Goal: Find contact information: Find contact information

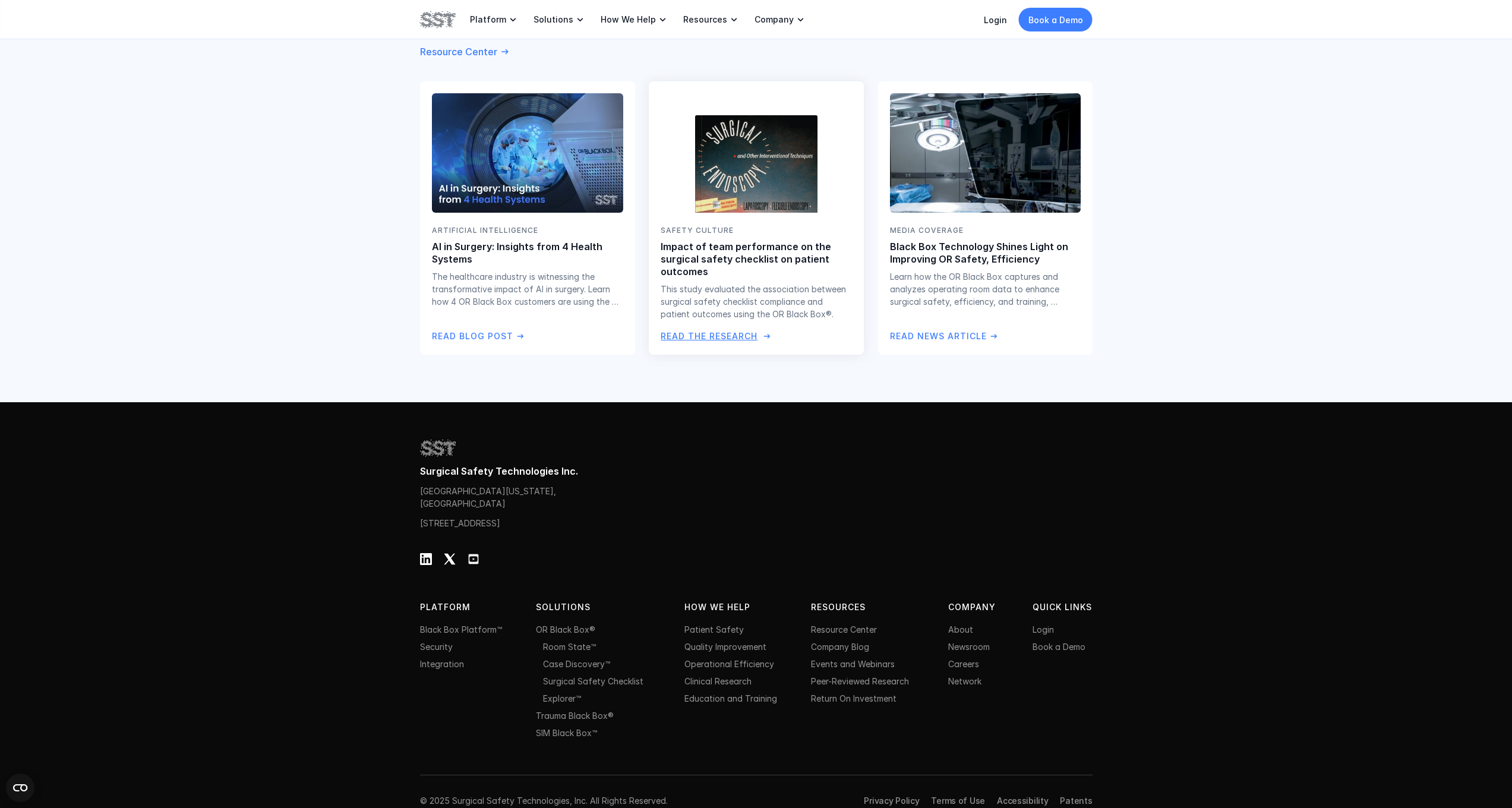
scroll to position [2218, 0]
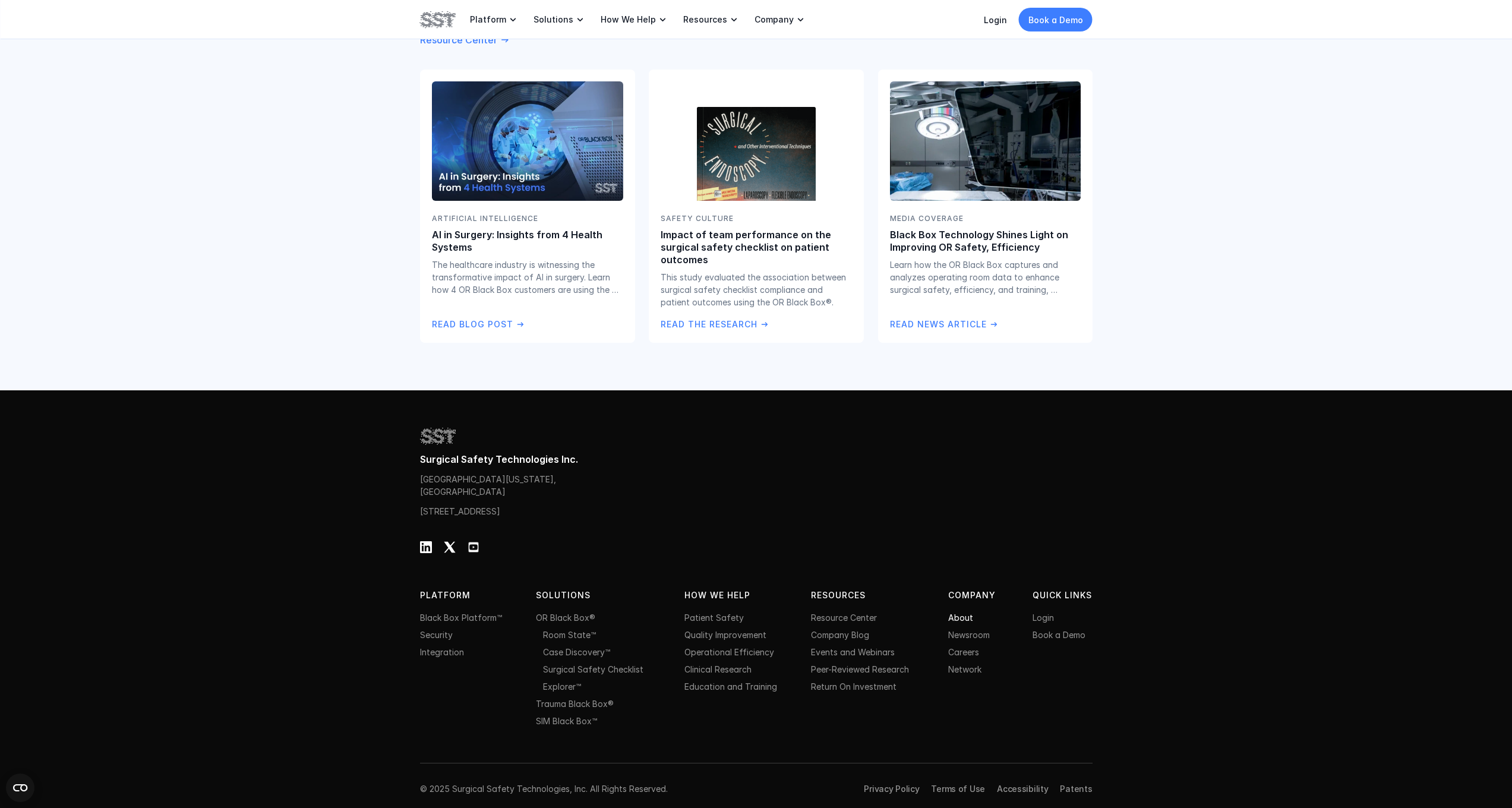
click at [964, 613] on link "About" at bounding box center [960, 617] width 25 height 10
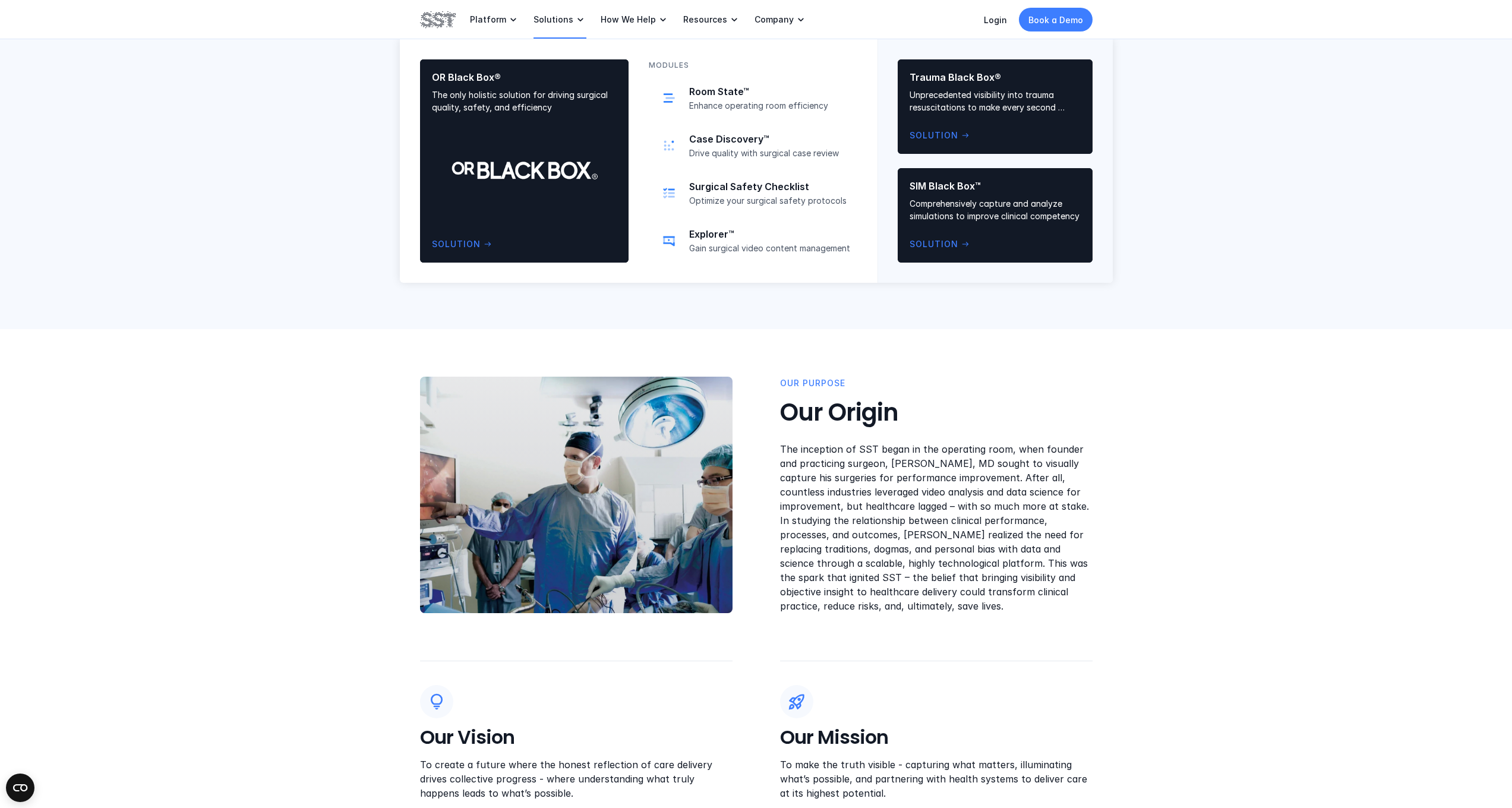
click at [565, 20] on p "Solutions" at bounding box center [553, 20] width 40 height 11
click at [735, 104] on p "Enhance operating room efficiency" at bounding box center [770, 106] width 161 height 11
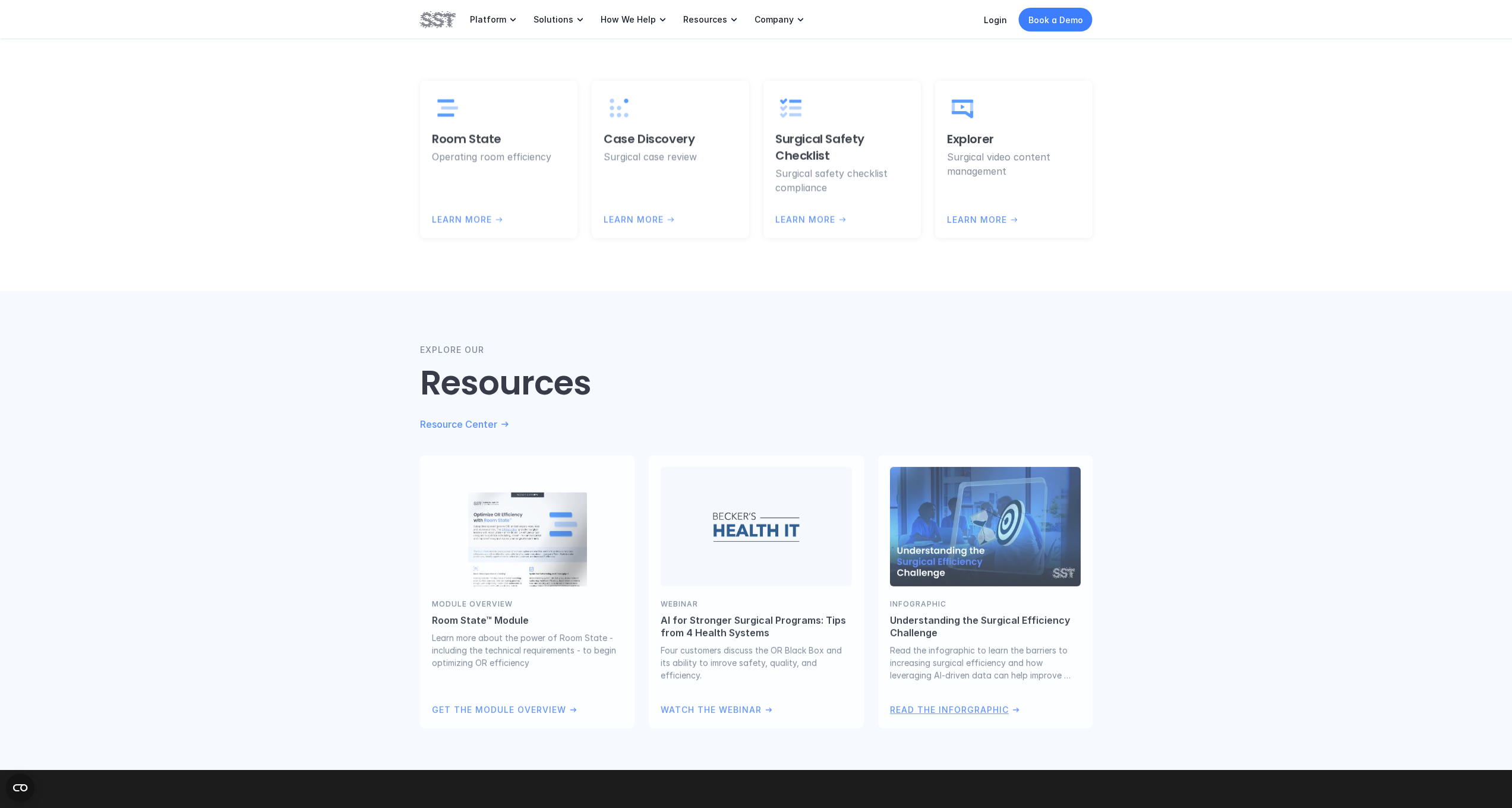
scroll to position [3923, 0]
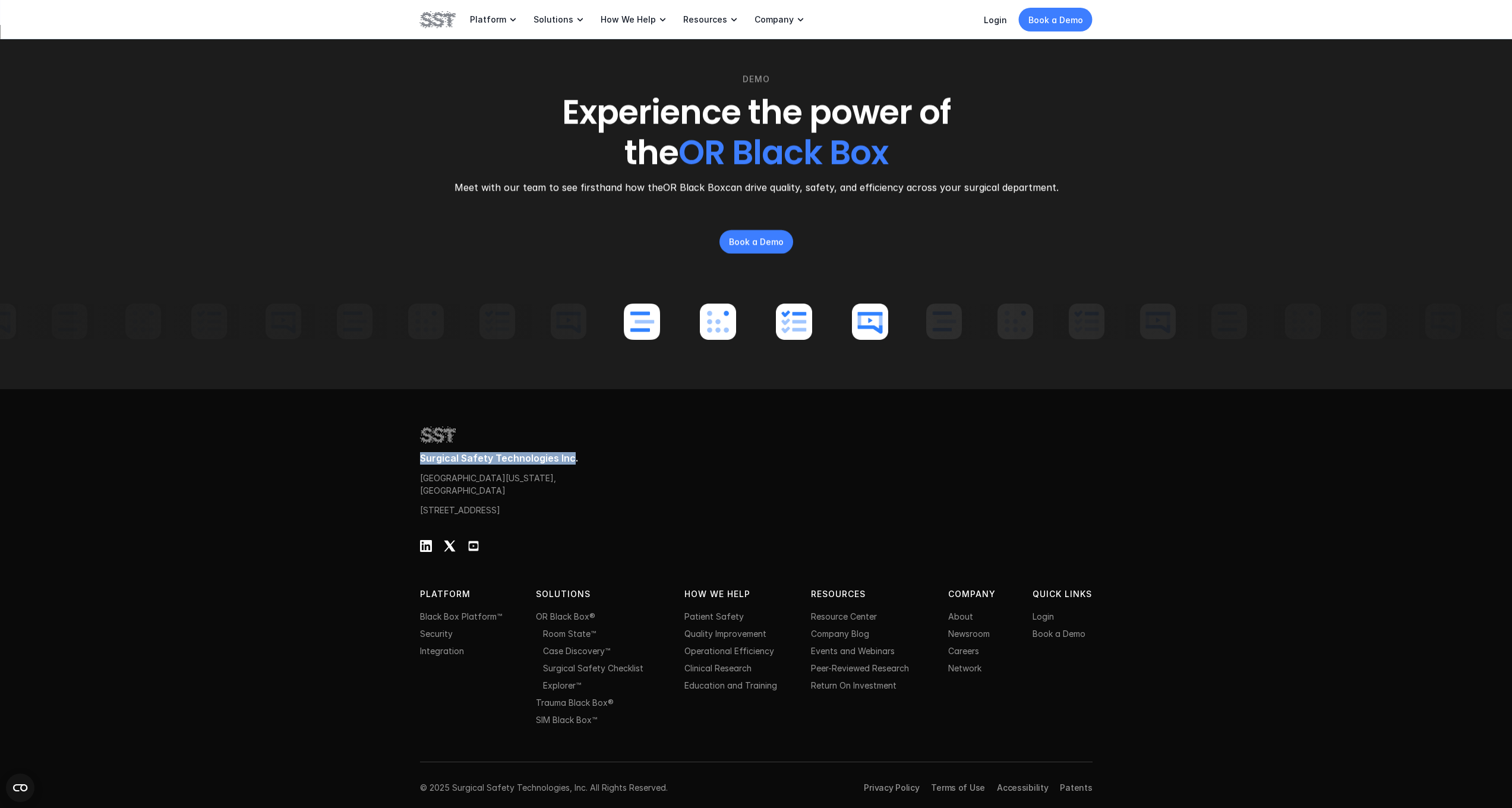
drag, startPoint x: 420, startPoint y: 441, endPoint x: 569, endPoint y: 441, distance: 149.0
click at [569, 452] on p "Surgical Safety Technologies Inc." at bounding box center [756, 458] width 673 height 12
copy p "Surgical Safety Technologies Inc"
click at [546, 472] on p "[GEOGRAPHIC_DATA][US_STATE], [GEOGRAPHIC_DATA]" at bounding box center [491, 484] width 143 height 25
drag, startPoint x: 483, startPoint y: 494, endPoint x: 512, endPoint y: 495, distance: 29.0
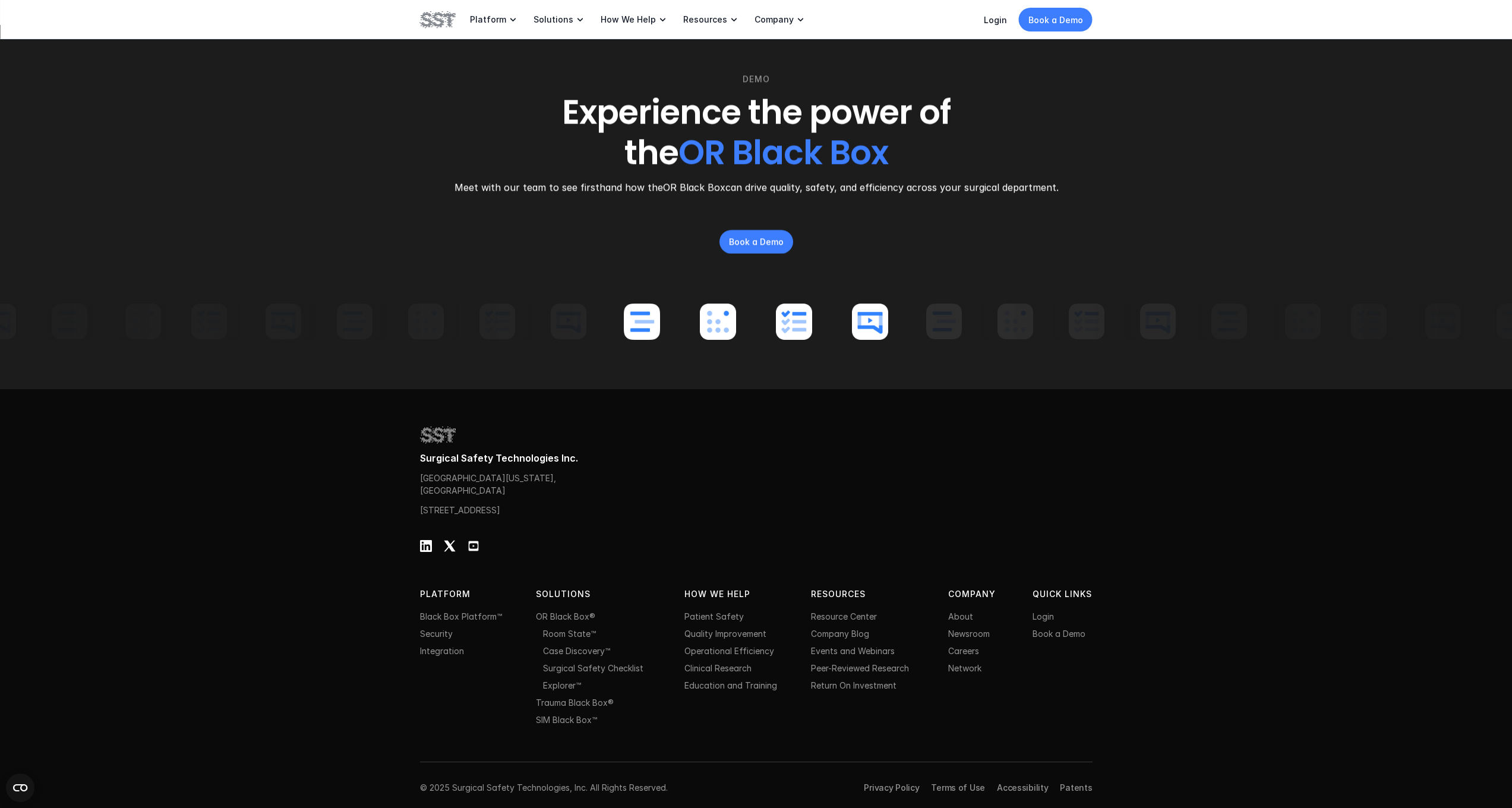
click at [512, 503] on p "[STREET_ADDRESS]" at bounding box center [478, 509] width 115 height 12
copy p "[GEOGRAPHIC_DATA]"
